Goal: Check status: Check status

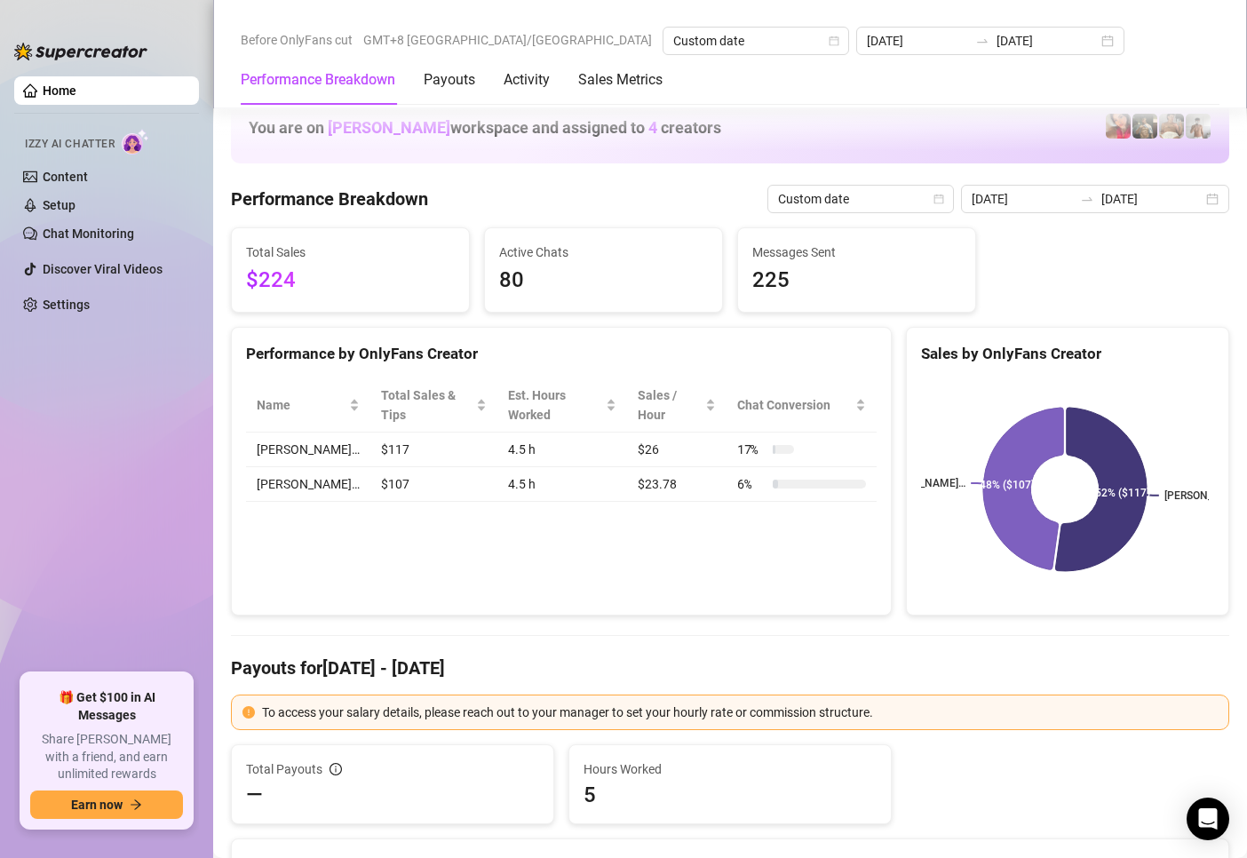
scroll to position [2399, 0]
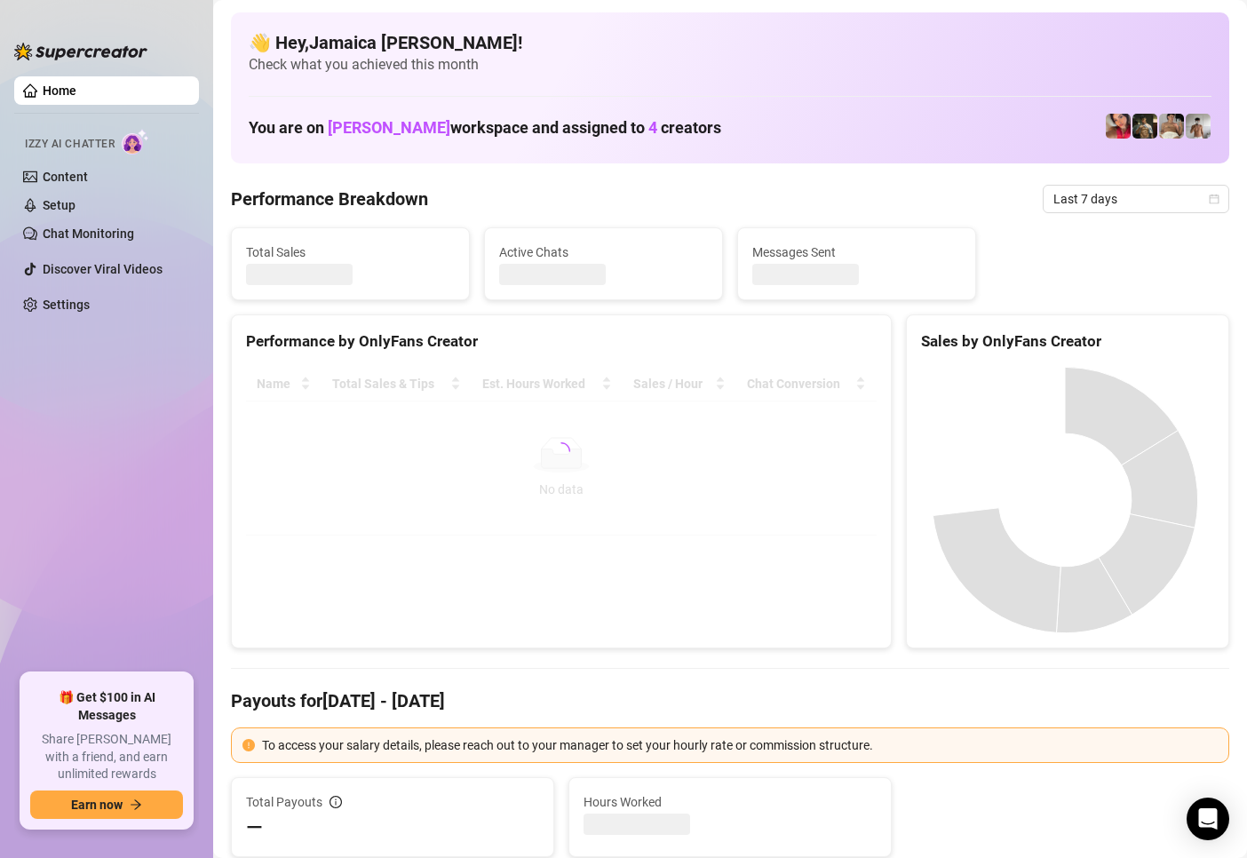
click at [711, 193] on div "Performance Breakdown Last 7 days" at bounding box center [730, 199] width 999 height 28
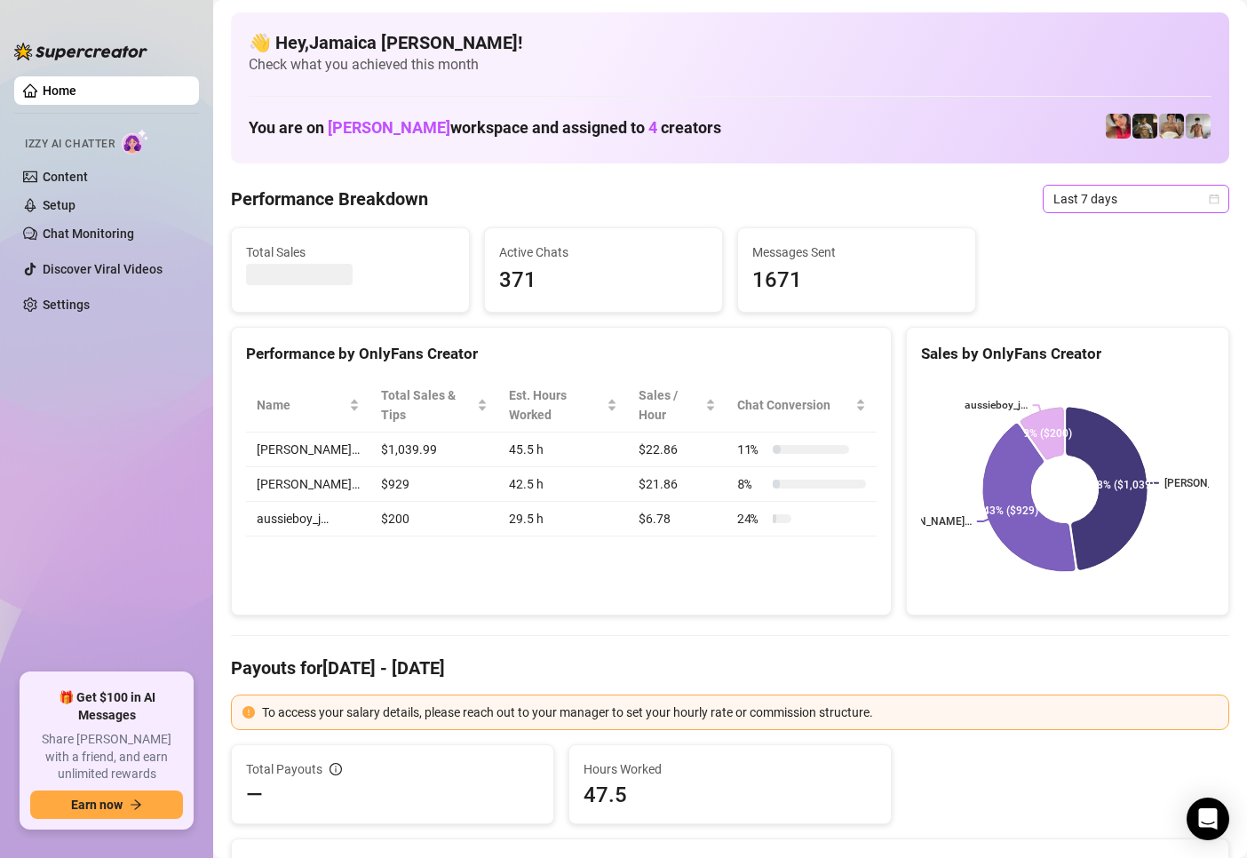
click at [1054, 202] on span "Last 7 days" at bounding box center [1136, 199] width 165 height 27
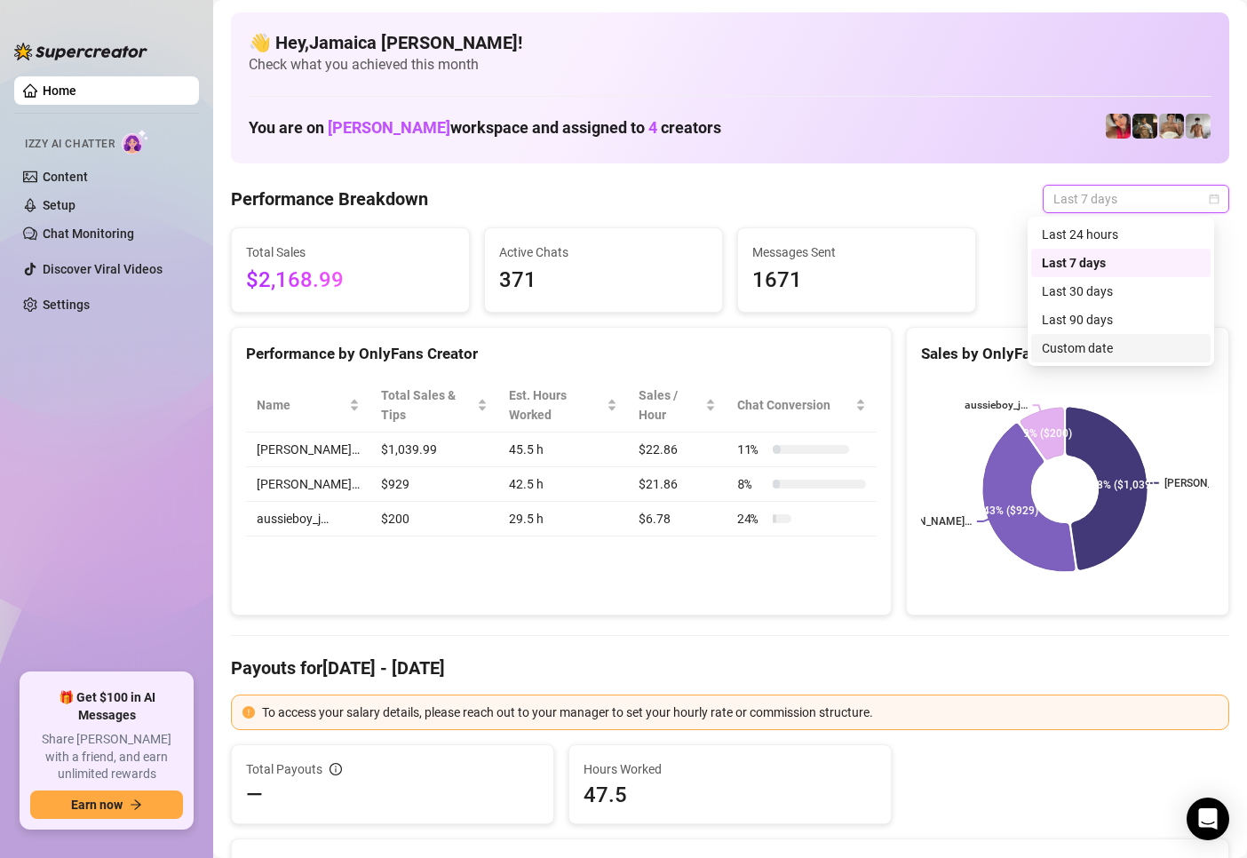
click at [1092, 349] on div "Custom date" at bounding box center [1121, 348] width 158 height 20
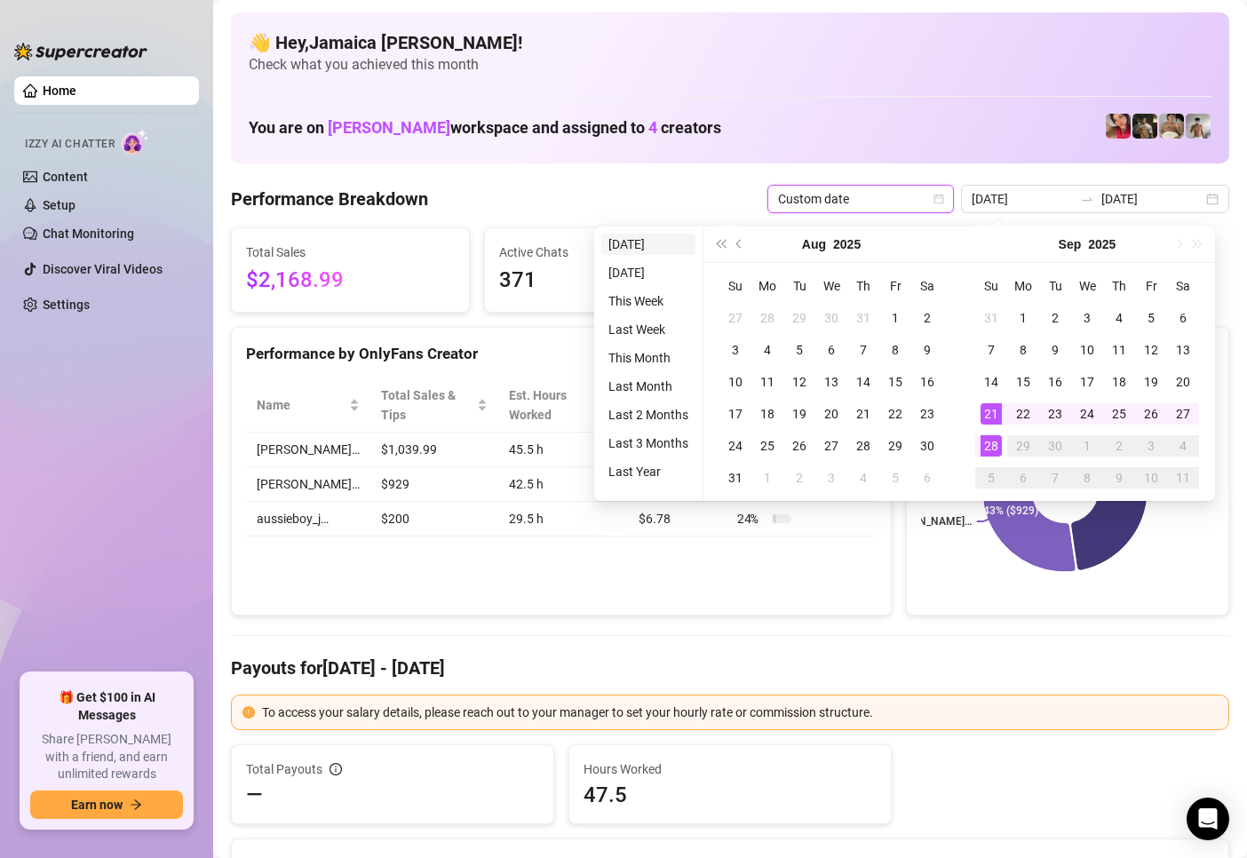
type input "[DATE]"
click at [623, 246] on li "[DATE]" at bounding box center [648, 244] width 94 height 21
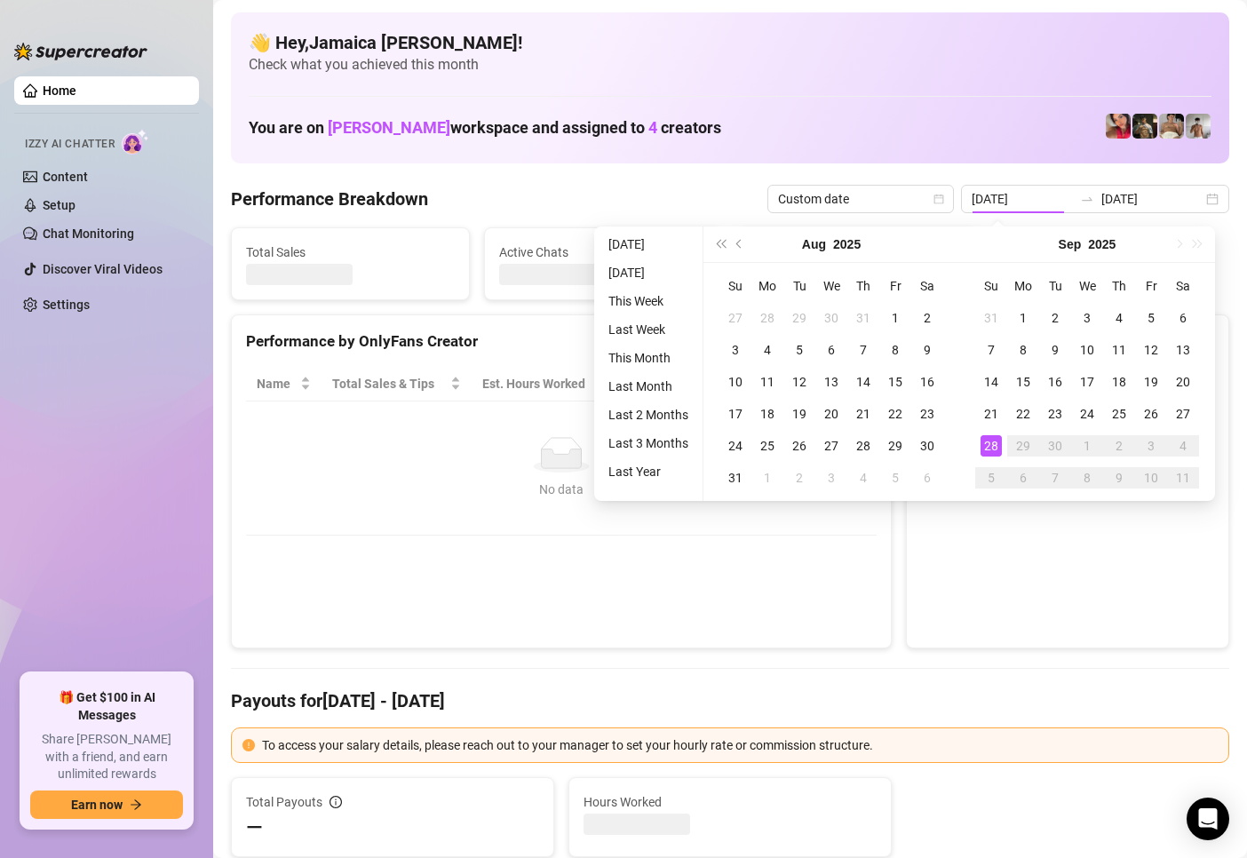
type input "[DATE]"
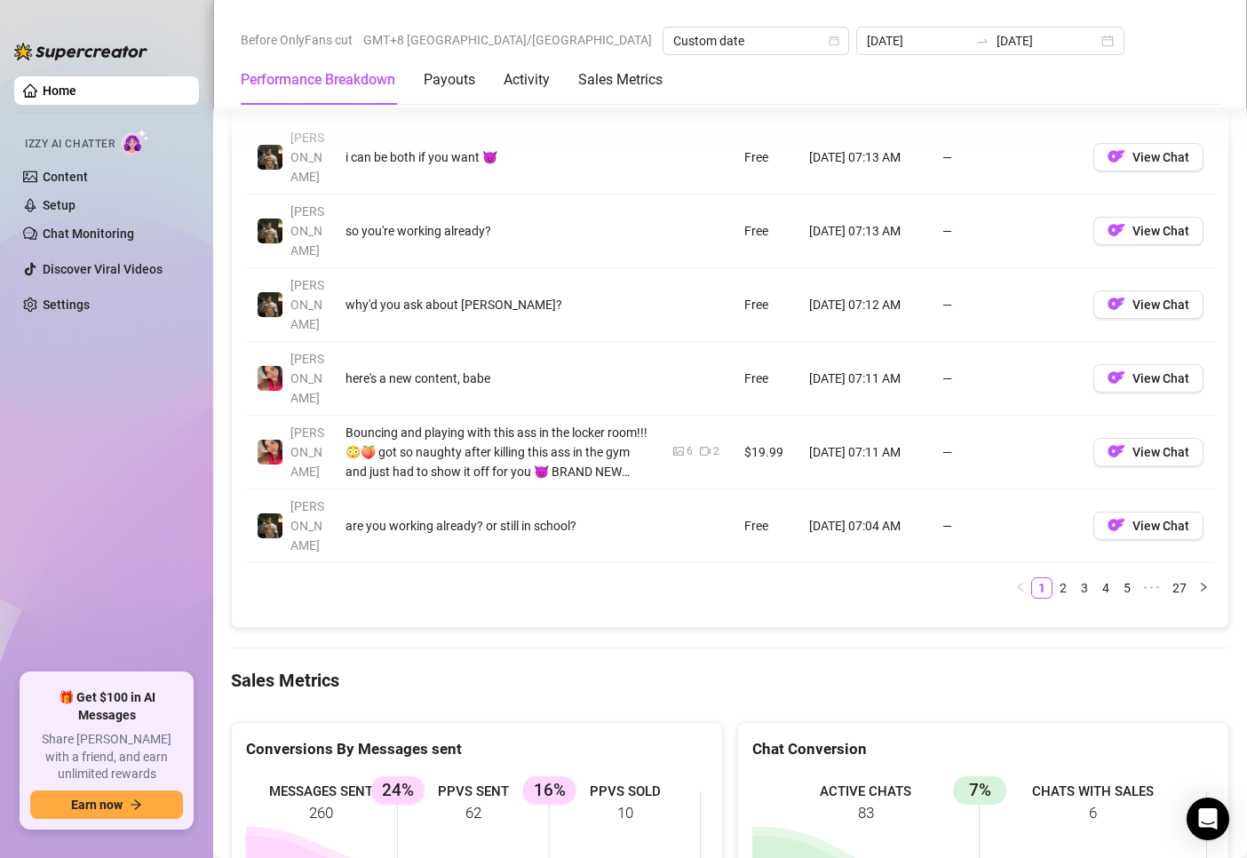
scroll to position [2132, 0]
